Goal: Check status

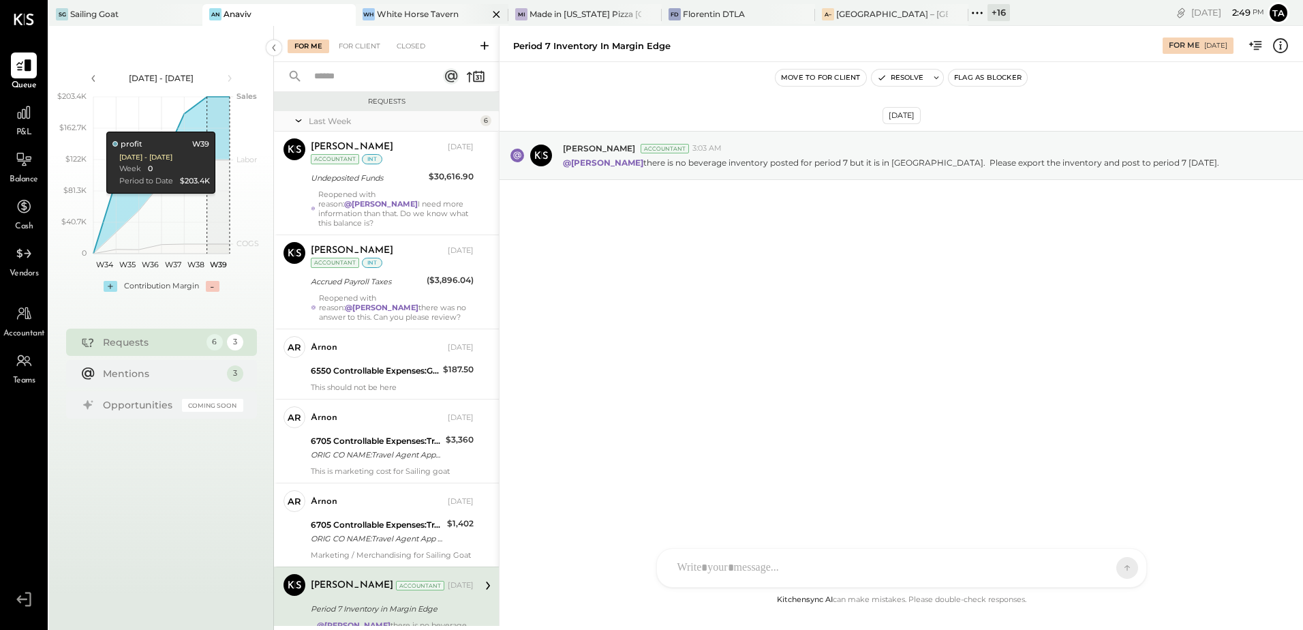
click at [432, 22] on div "[PERSON_NAME] Horse Tavern" at bounding box center [432, 15] width 153 height 22
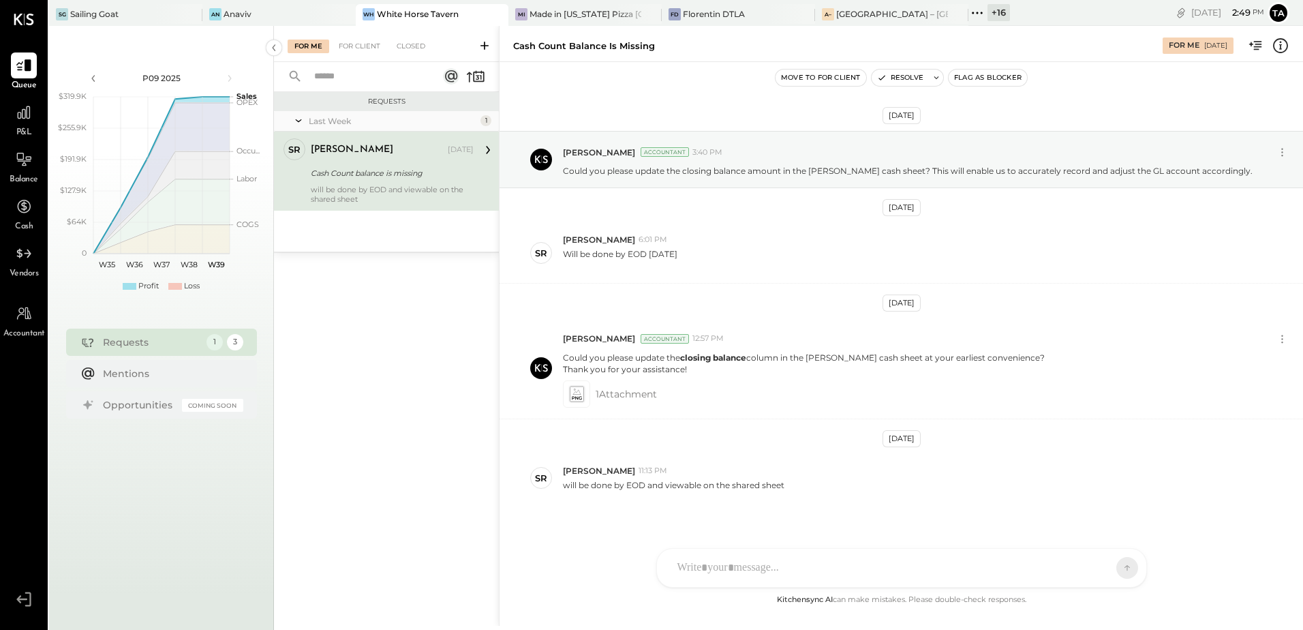
scroll to position [12, 0]
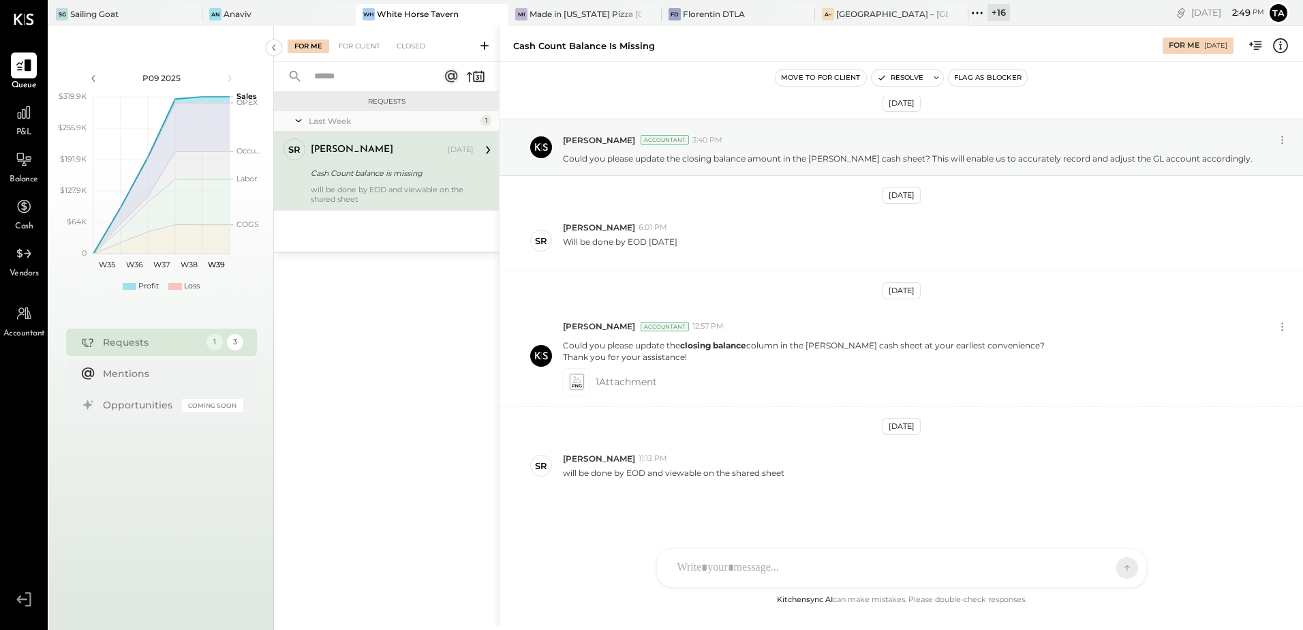
click at [355, 170] on div "Cash Count balance is missing" at bounding box center [390, 173] width 159 height 14
click at [748, 450] on div "SR [PERSON_NAME] 11:13 PM will be done by EOD and viewable on the shared sheet" at bounding box center [902, 466] width 804 height 48
drag, startPoint x: 632, startPoint y: 481, endPoint x: 655, endPoint y: 480, distance: 23.2
click at [655, 480] on div "SR [PERSON_NAME] 11:13 PM will be done by EOD and viewable on the shared sheet" at bounding box center [902, 466] width 804 height 48
drag, startPoint x: 655, startPoint y: 480, endPoint x: 864, endPoint y: 487, distance: 209.4
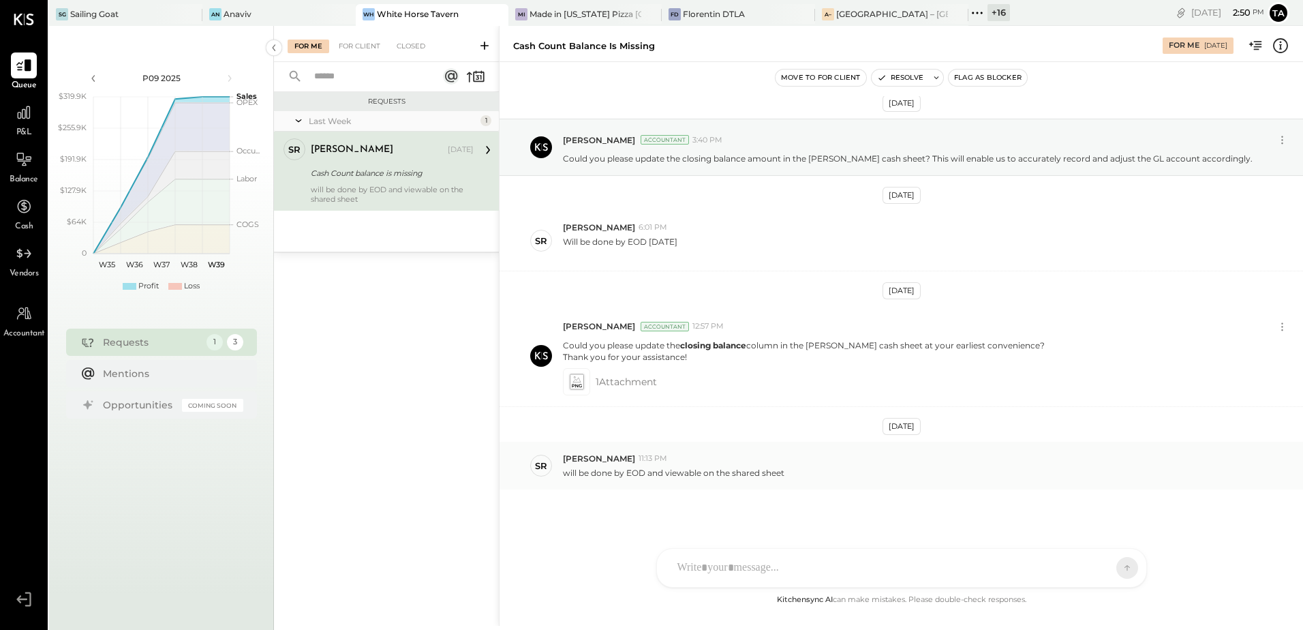
click at [816, 485] on div "SR [PERSON_NAME] 11:13 PM will be done by EOD and viewable on the shared sheet" at bounding box center [902, 466] width 804 height 48
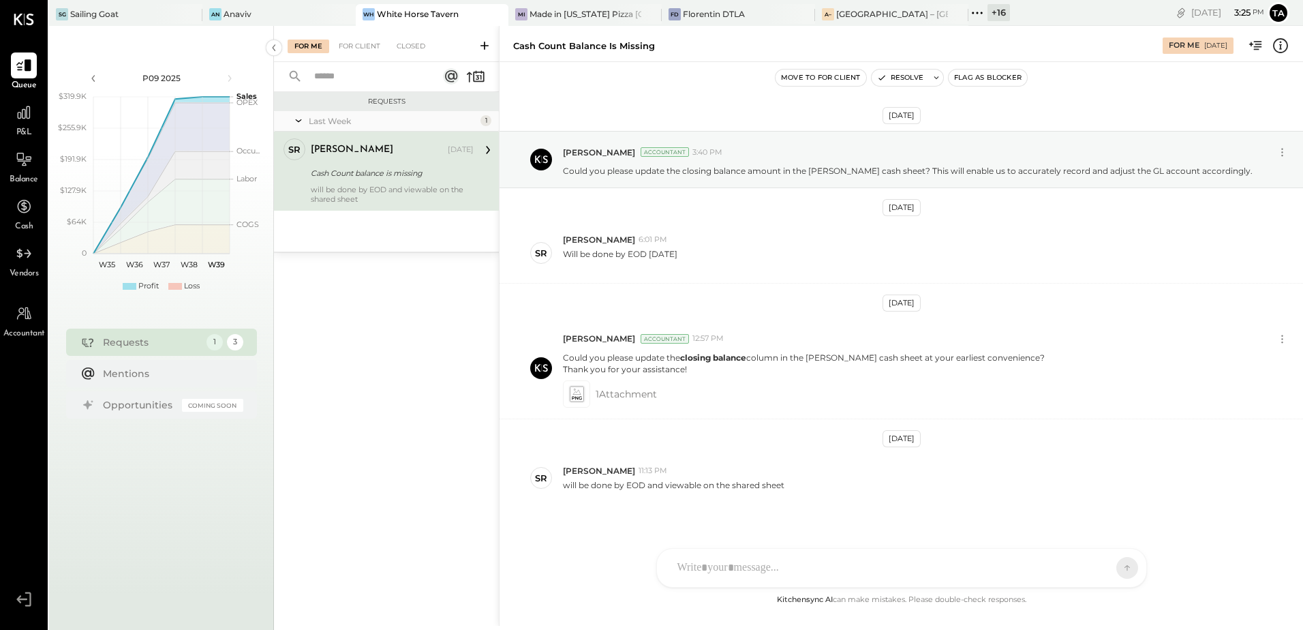
scroll to position [12, 0]
